Goal: Transaction & Acquisition: Obtain resource

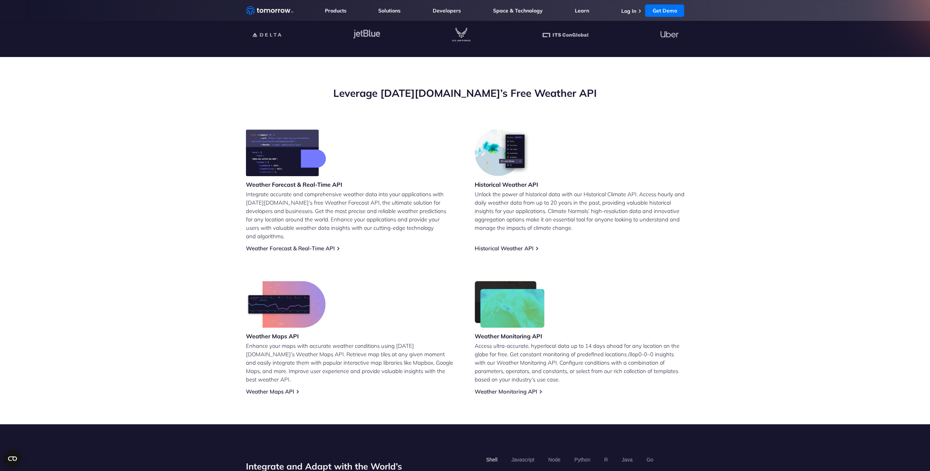
scroll to position [219, 0]
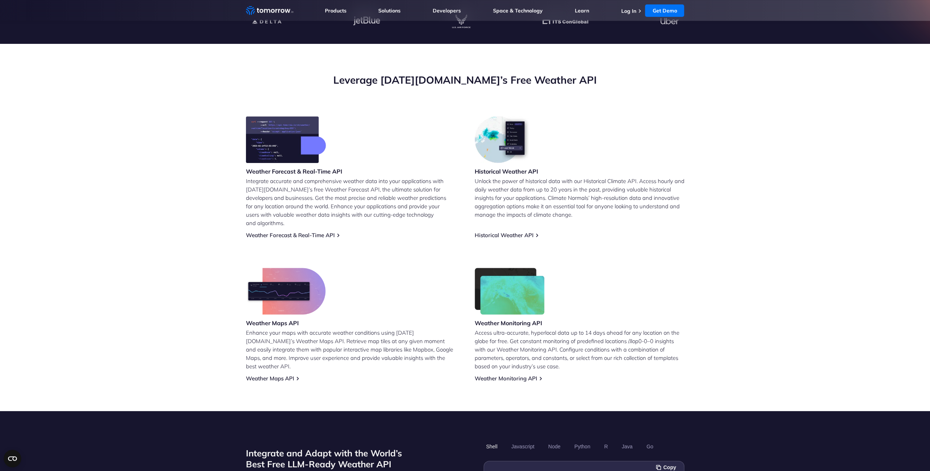
click at [284, 232] on link "Weather Forecast & Real-Time API" at bounding box center [290, 235] width 89 height 7
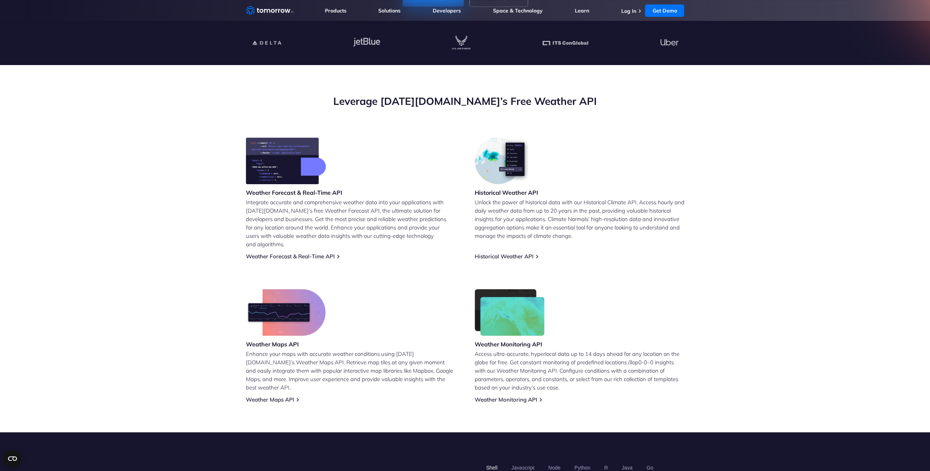
scroll to position [219, 0]
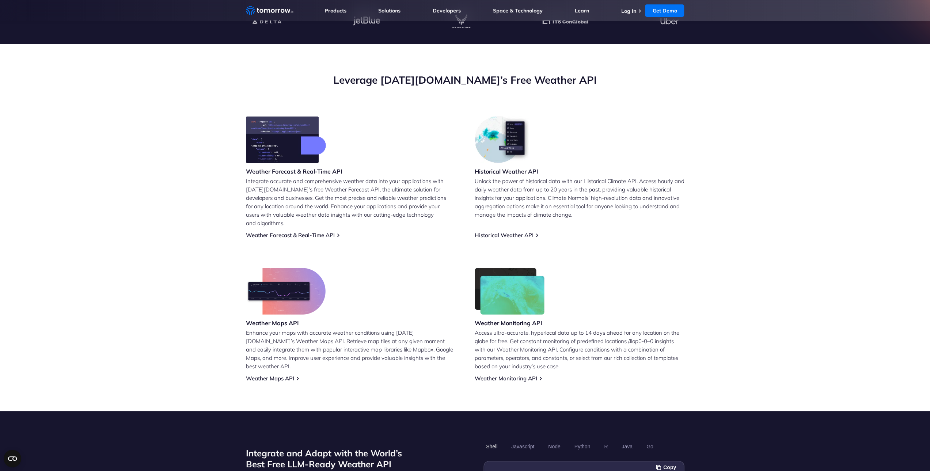
click at [290, 232] on link "Weather Forecast & Real-Time API" at bounding box center [290, 235] width 89 height 7
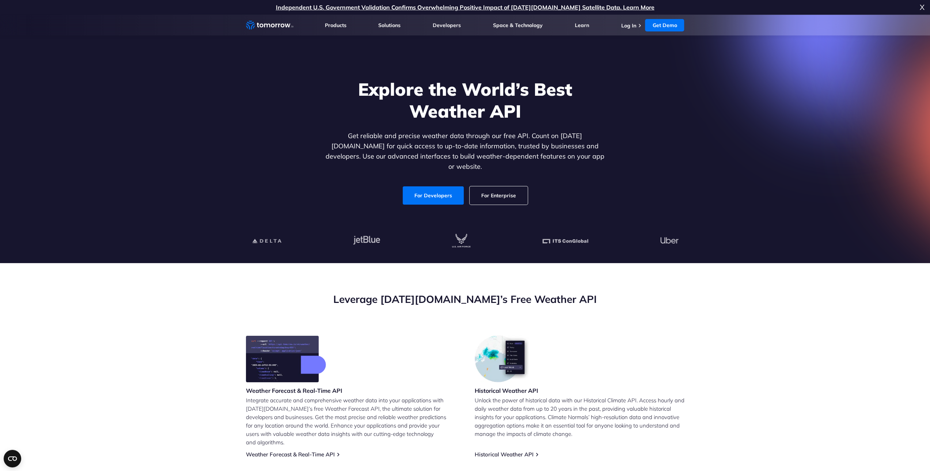
click at [654, 25] on link "Get Demo" at bounding box center [664, 25] width 39 height 12
click at [632, 28] on link "Log In" at bounding box center [628, 25] width 15 height 7
